Goal: Task Accomplishment & Management: Complete application form

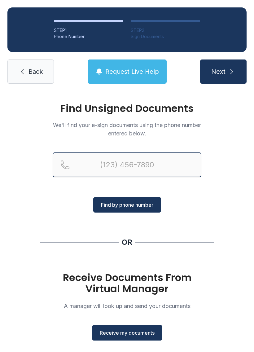
click at [158, 168] on input "Reservation phone number" at bounding box center [127, 164] width 149 height 25
type input "[PHONE_NUMBER]"
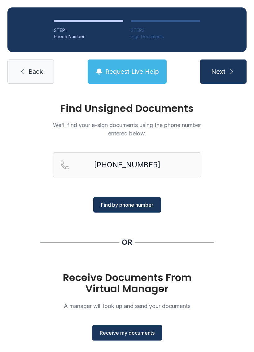
click at [144, 203] on span "Find by phone number" at bounding box center [127, 204] width 52 height 7
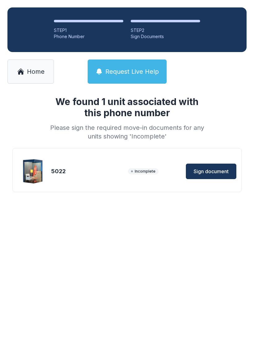
click at [169, 171] on div "Incomplete" at bounding box center [153, 171] width 50 height 6
click at [215, 174] on span "Sign document" at bounding box center [211, 171] width 35 height 7
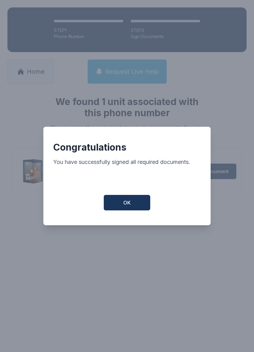
click at [132, 203] on button "OK" at bounding box center [127, 202] width 46 height 15
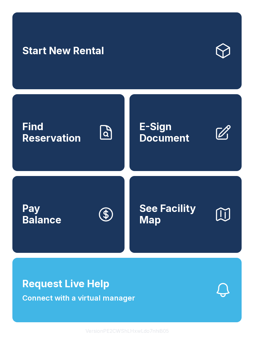
click at [183, 134] on span "E-Sign Document" at bounding box center [174, 132] width 70 height 23
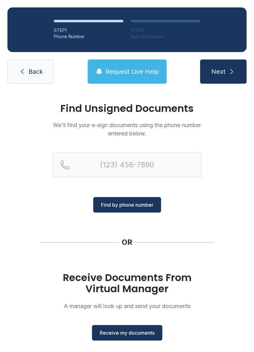
click at [129, 336] on span "Receive my documents" at bounding box center [127, 332] width 55 height 7
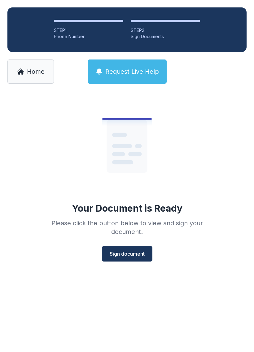
click at [123, 250] on span "Sign document" at bounding box center [127, 253] width 35 height 7
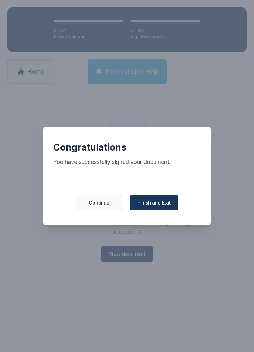
click at [158, 205] on span "Finish and Exit" at bounding box center [154, 202] width 33 height 7
